Goal: Subscribe to service/newsletter

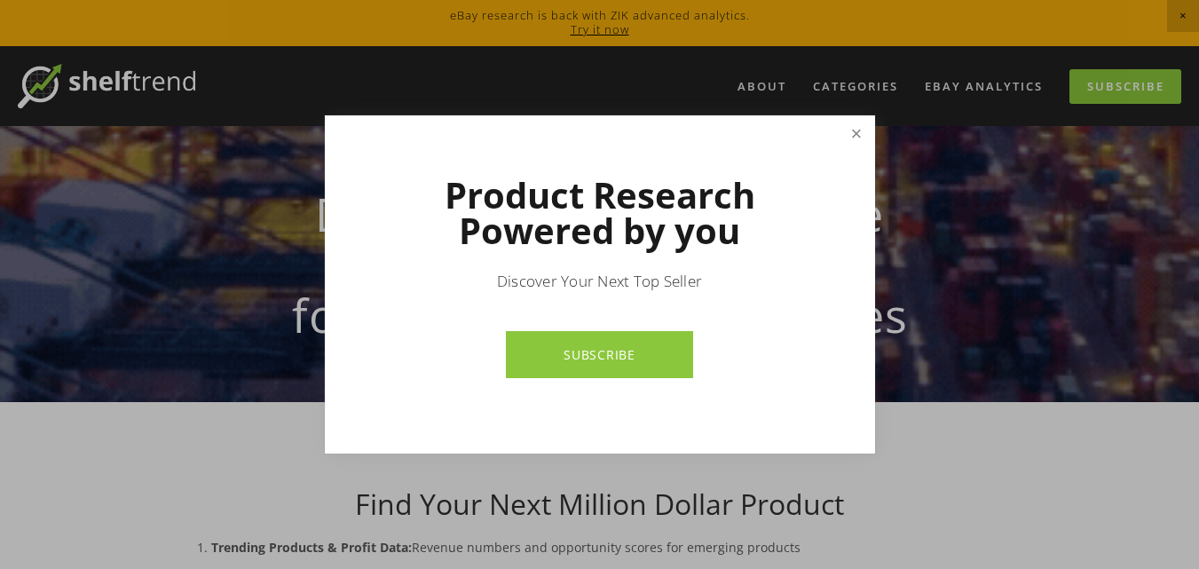
click at [866, 122] on link "Close" at bounding box center [855, 133] width 31 height 31
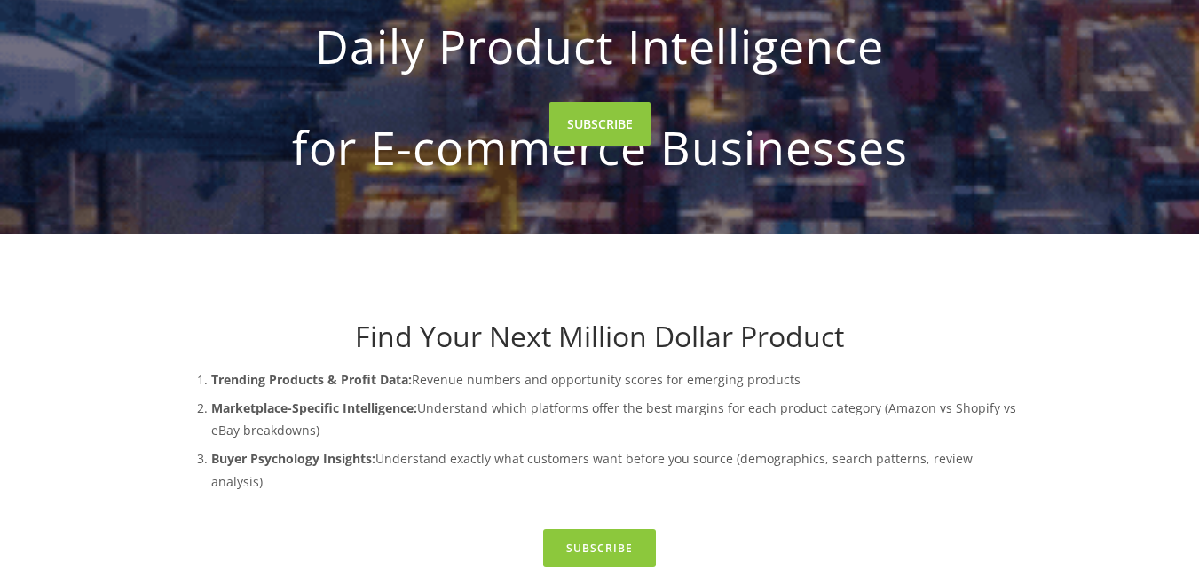
scroll to position [207, 0]
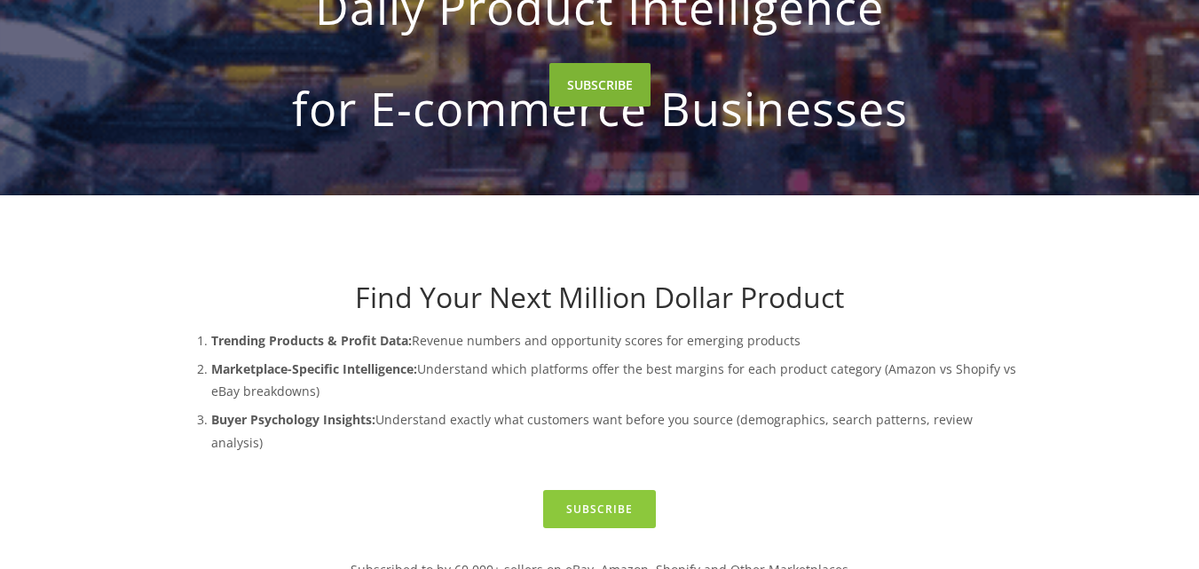
click at [611, 81] on link "SUBSCRIBE" at bounding box center [599, 84] width 101 height 43
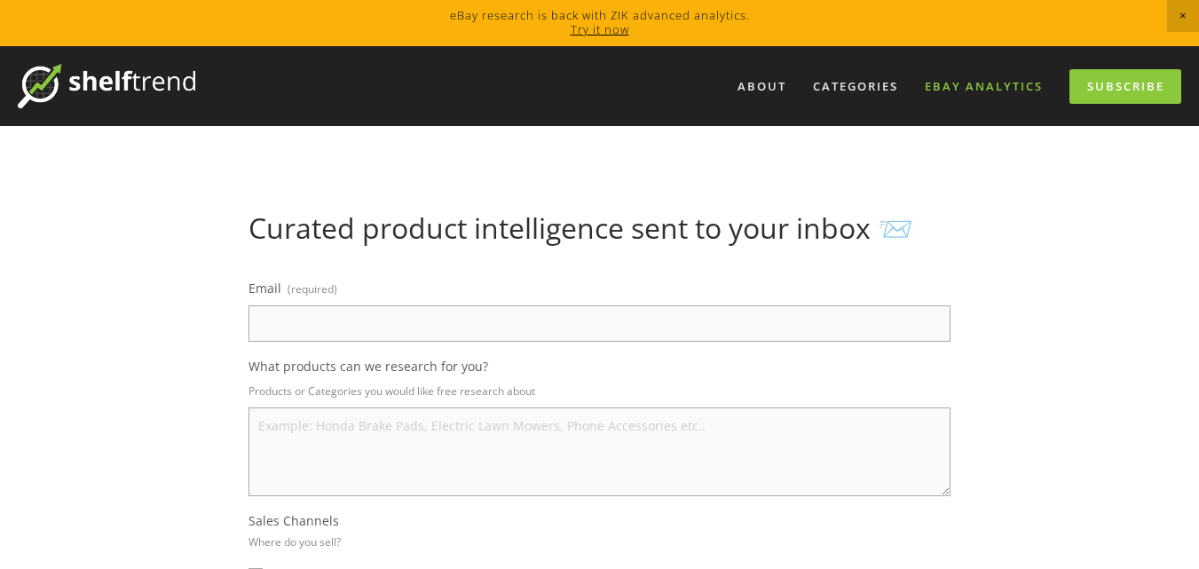
click at [1037, 90] on link "eBay Analytics" at bounding box center [983, 86] width 141 height 29
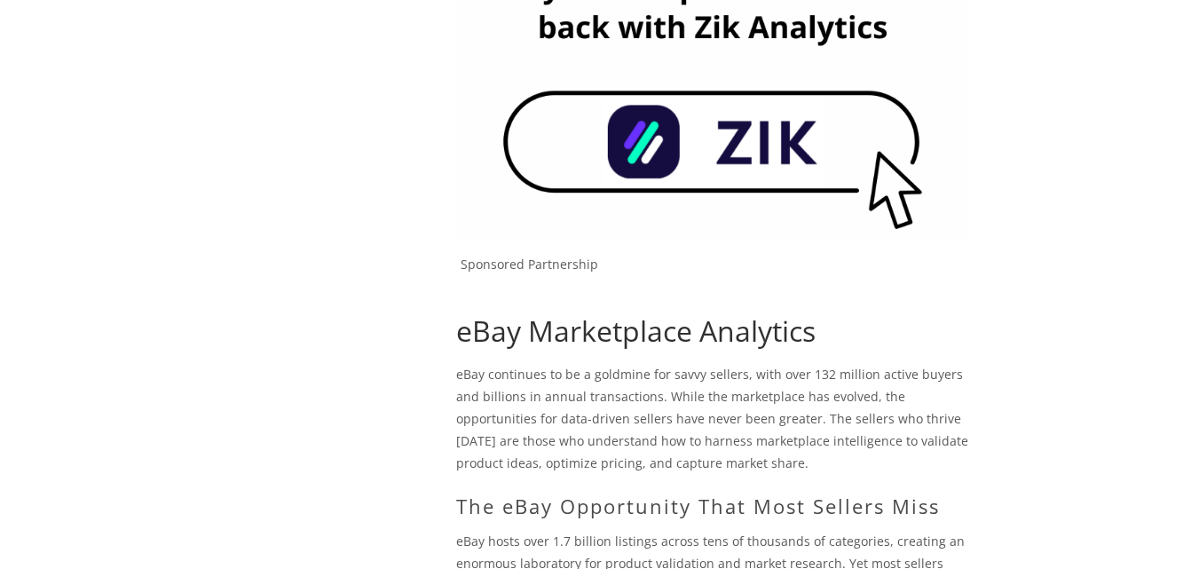
scroll to position [414, 0]
